Goal: Navigation & Orientation: Find specific page/section

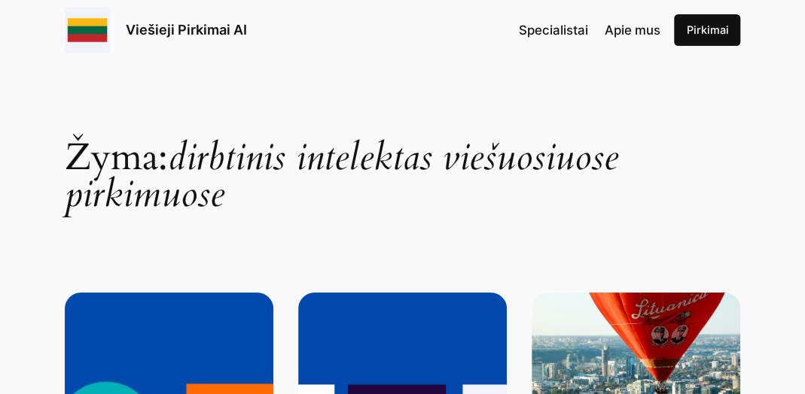
click at [564, 31] on span "Specialistai" at bounding box center [553, 30] width 69 height 15
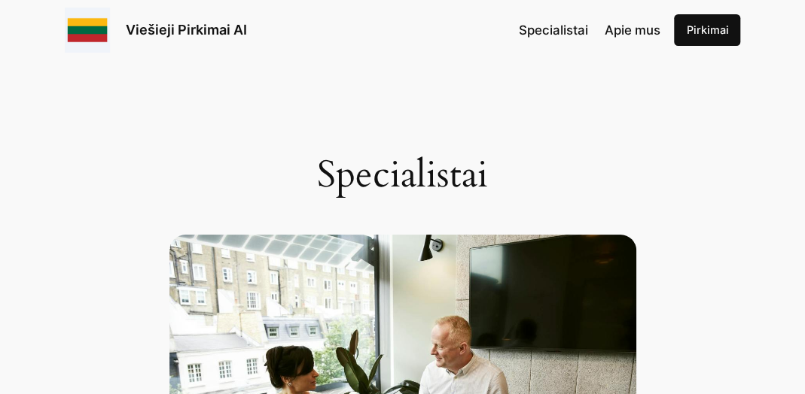
click at [634, 30] on span "Apie mus" at bounding box center [632, 30] width 56 height 15
